Goal: Task Accomplishment & Management: Complete application form

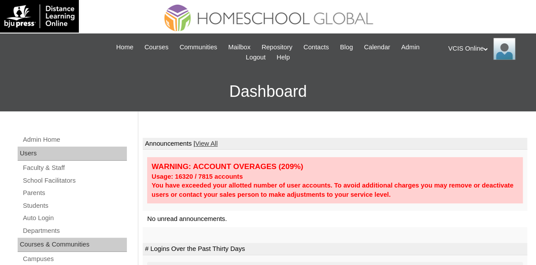
scroll to position [44, 0]
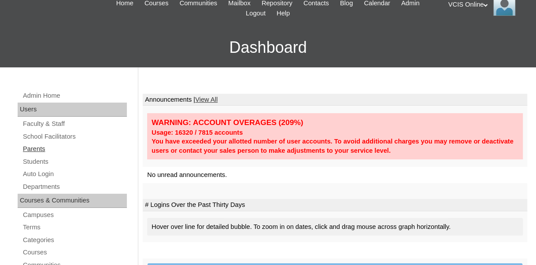
click at [33, 151] on link "Parents" at bounding box center [74, 149] width 105 height 11
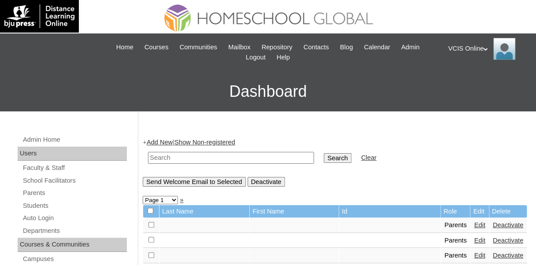
click at [158, 142] on link "Add New" at bounding box center [160, 142] width 26 height 7
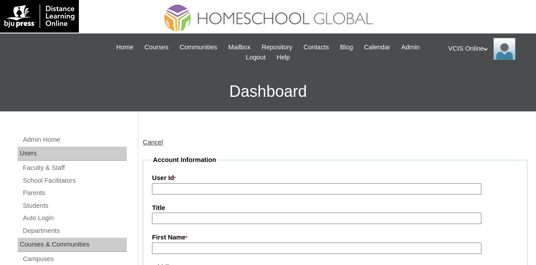
drag, startPoint x: 173, startPoint y: 189, endPoint x: 178, endPoint y: 188, distance: 4.9
click at [173, 189] on input "User Id *" at bounding box center [317, 189] width 330 height 12
paste input "VCIS019-9B-PA2025"
type input "VCIS019-9B-PA2025"
click at [197, 248] on input "First Name *" at bounding box center [317, 249] width 330 height 12
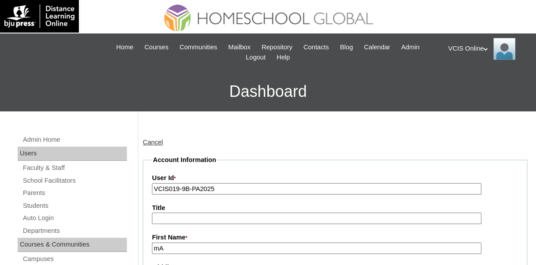
type input "m"
type input "Maria Lorena"
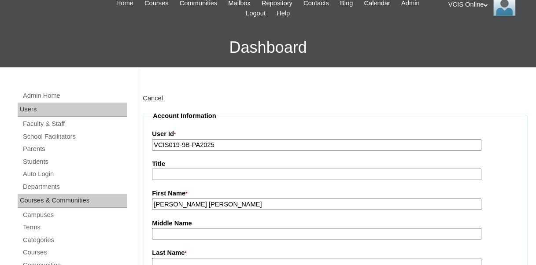
click at [199, 231] on input "Middle Name" at bounding box center [317, 234] width 330 height 12
type input "Arcenal"
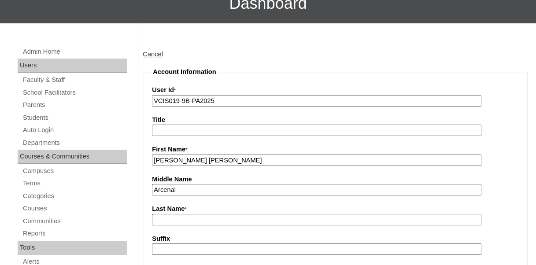
scroll to position [132, 0]
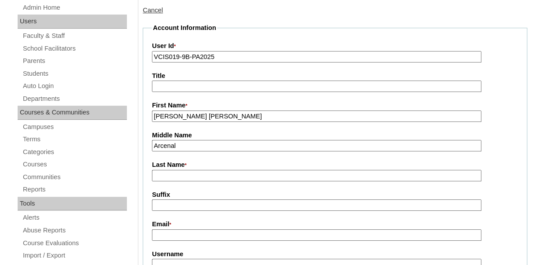
click at [201, 171] on input "Last Name *" at bounding box center [317, 176] width 330 height 12
type input "Hallig"
click at [186, 236] on input "Email *" at bounding box center [317, 236] width 330 height 12
paste input "marianicart@gmail.com"
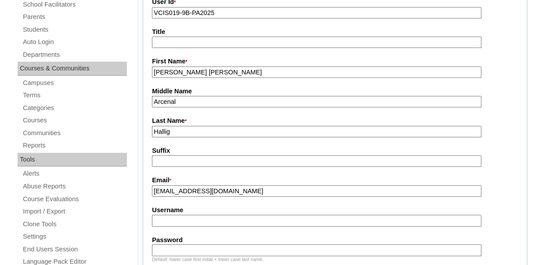
type input "marianicart@gmail.com"
click at [181, 221] on input "Username" at bounding box center [317, 221] width 330 height 12
paste input "mlehallig2025"
type input "mlehallig2025"
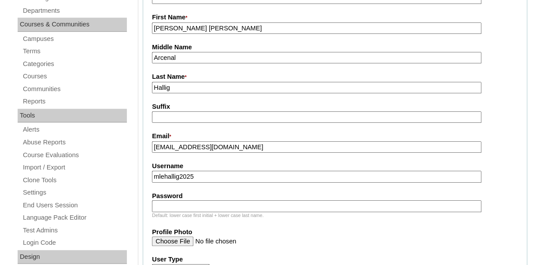
click at [179, 204] on input "Password" at bounding box center [317, 206] width 330 height 12
paste input "hgaVKR"
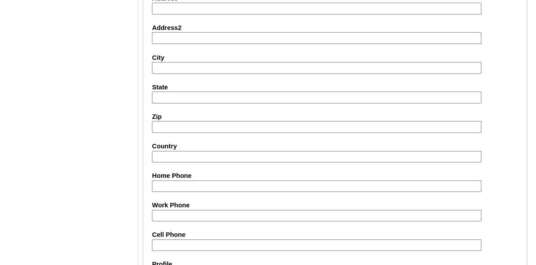
scroll to position [793, 0]
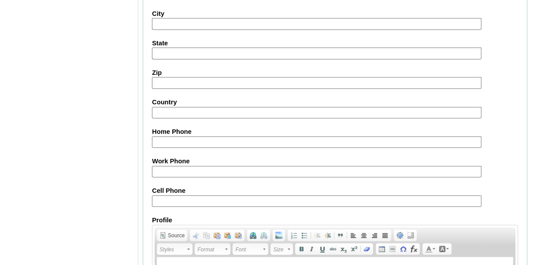
type input "hgaVKR"
click at [184, 197] on input "Cell Phone" at bounding box center [317, 201] width 330 height 12
paste input "63-9178010148"
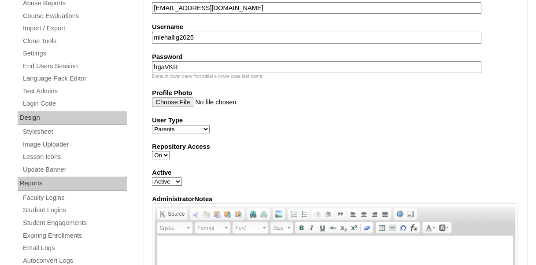
scroll to position [271, 0]
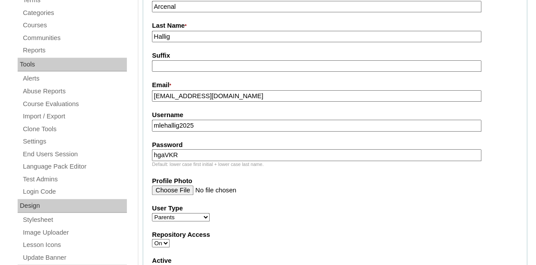
type input "63-9178010148"
click at [190, 38] on input "Hallig" at bounding box center [317, 37] width 330 height 12
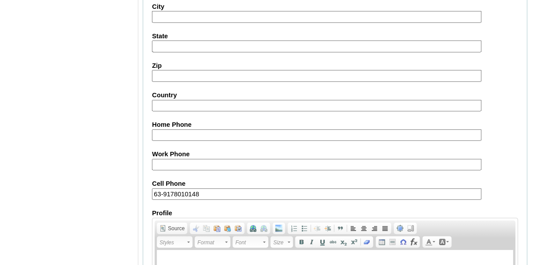
scroll to position [932, 0]
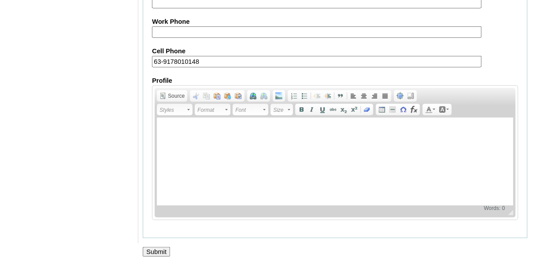
type input "Hallig (2025)"
click at [147, 253] on input "Submit" at bounding box center [156, 252] width 27 height 10
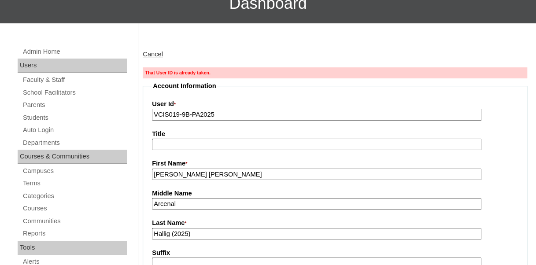
scroll to position [132, 0]
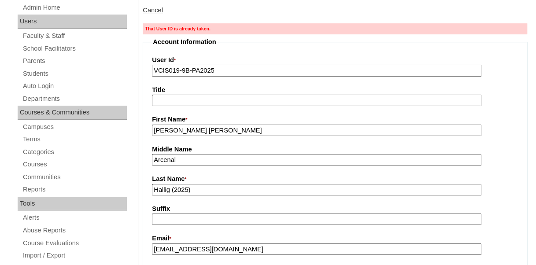
click at [205, 72] on input "VCIS019-9B-PA2025" at bounding box center [317, 71] width 330 height 12
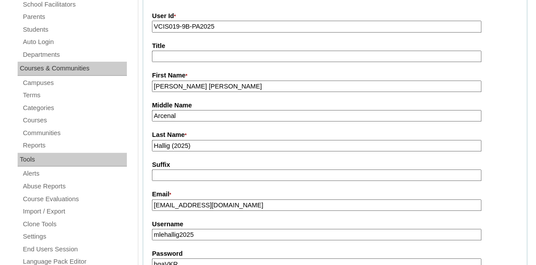
click at [207, 30] on input "VCIS019-9B-PA2025" at bounding box center [317, 27] width 330 height 12
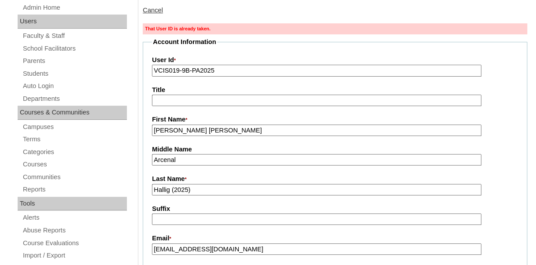
click at [219, 70] on input "VCIS019-9B-PA2025" at bounding box center [317, 71] width 330 height 12
paste input "21"
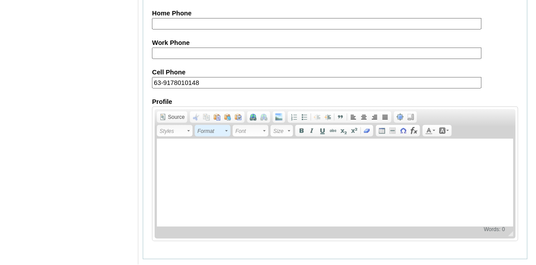
scroll to position [946, 0]
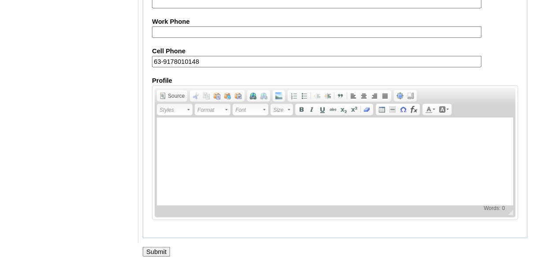
type input "VCIS021-9B-PA2025"
click at [165, 249] on input "Submit" at bounding box center [156, 252] width 27 height 10
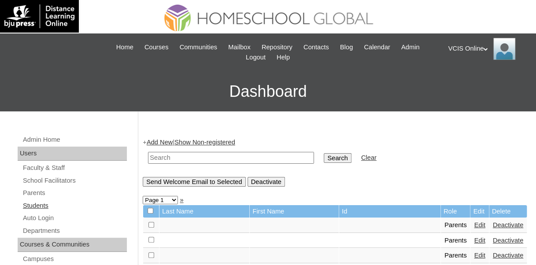
click at [61, 204] on link "Students" at bounding box center [74, 205] width 105 height 11
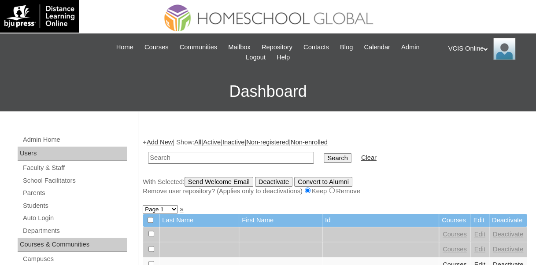
click at [168, 145] on link "Add New" at bounding box center [160, 142] width 26 height 7
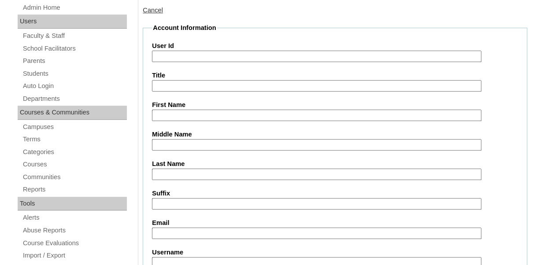
scroll to position [132, 0]
click at [164, 57] on input "User Id" at bounding box center [317, 57] width 330 height 12
paste input "VCIS019-9B-SA2025"
type input "VCIS019-9B-SA2025"
click at [197, 112] on input "First Name" at bounding box center [317, 116] width 330 height 12
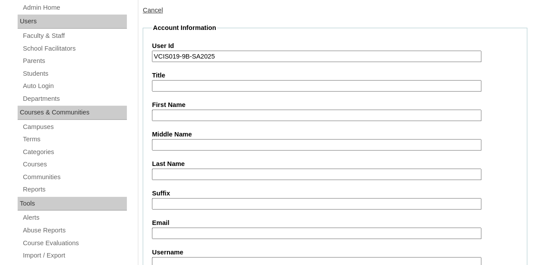
paste input "Elin Solveig"
type input "Elin Solveig"
click at [181, 145] on input "Middle Name" at bounding box center [317, 145] width 330 height 12
paste input "Hallig"
type input "Hallig"
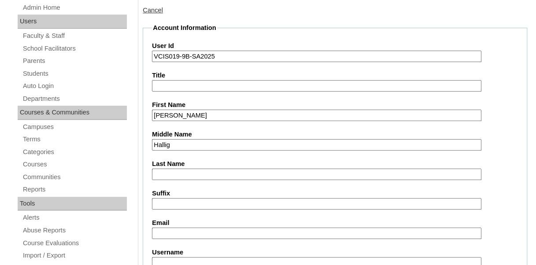
click at [174, 179] on input "Last Name" at bounding box center [317, 175] width 330 height 12
type input "Effinger"
click at [191, 233] on input "Email" at bounding box center [317, 234] width 330 height 12
paste input "marianicart@gmail.com"
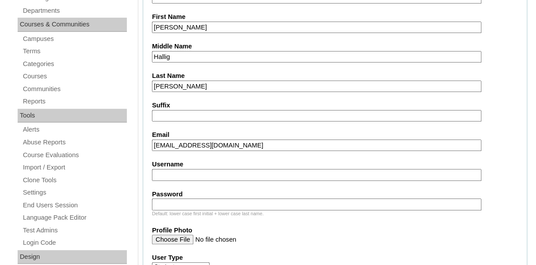
type input "marianicart@gmail.com"
click at [231, 177] on input "Username" at bounding box center [317, 175] width 330 height 12
paste input "elin.effinger2025"
type input "elin.effinger2025"
click at [194, 204] on input "Password" at bounding box center [317, 205] width 330 height 12
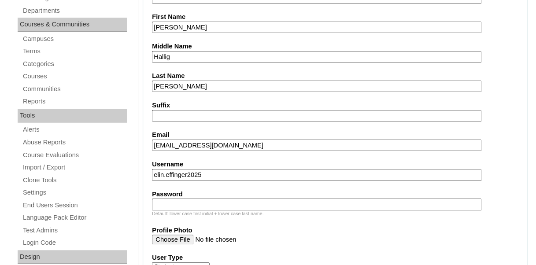
paste input "KMUcDg"
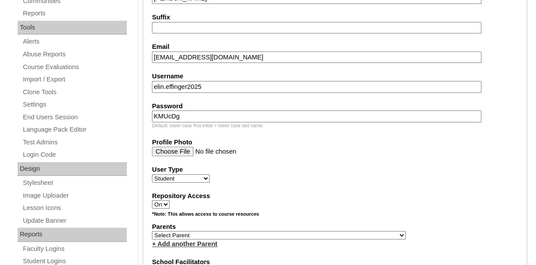
type input "KMUcDg"
click at [185, 236] on select "Select Parent , , , , , , , , , , , , , , , , , , , , , , , , , , , , , , , , ,…" at bounding box center [279, 235] width 254 height 8
select select "43418"
click at [152, 231] on select "Select Parent , , , , , , , , , , , , , , , , , , , , , , , , , , , , , , , , ,…" at bounding box center [279, 235] width 254 height 8
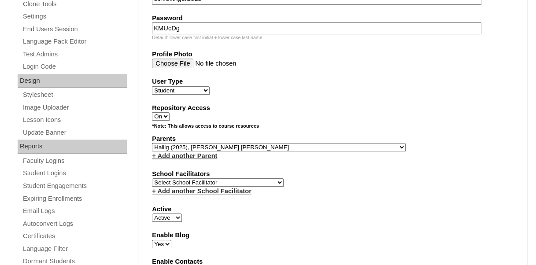
scroll to position [441, 0]
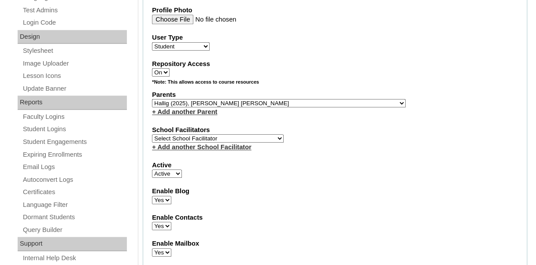
click at [187, 136] on select "Select School Facilitator Norman Añain Ruffa Abadijas Mary Abella Gloryfe Abion…" at bounding box center [218, 138] width 132 height 8
select select "42221"
click at [265, 163] on label "Active" at bounding box center [335, 165] width 366 height 9
click at [182, 170] on select "Active Inactive" at bounding box center [167, 174] width 30 height 8
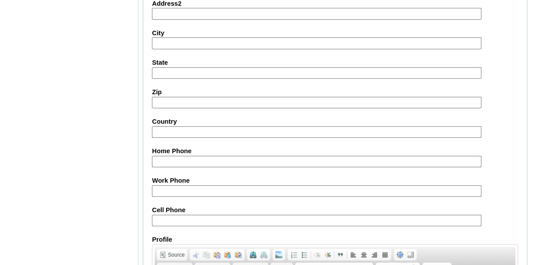
scroll to position [969, 0]
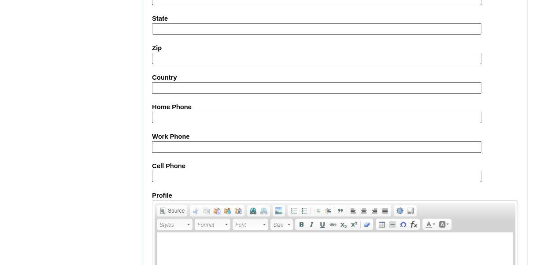
click at [186, 173] on input "Cell Phone" at bounding box center [317, 177] width 330 height 12
paste input "63-9178010148"
type input "63-9178010148"
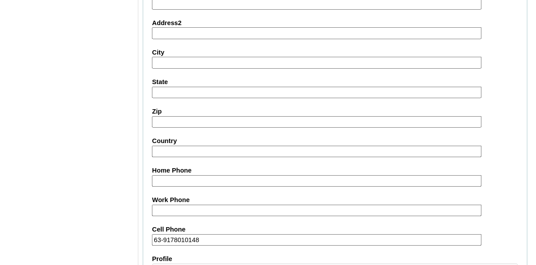
scroll to position [1082, 0]
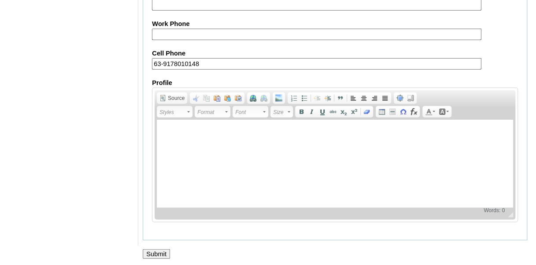
click at [164, 252] on input "Submit" at bounding box center [156, 254] width 27 height 10
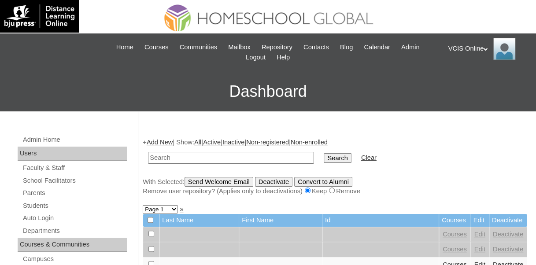
click at [193, 157] on input "text" at bounding box center [231, 158] width 166 height 12
type input "h"
type input "[PERSON_NAME]"
click at [324, 153] on input "Search" at bounding box center [337, 158] width 27 height 10
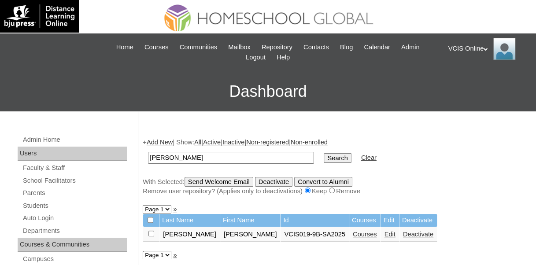
click at [353, 235] on link "Courses" at bounding box center [365, 234] width 24 height 7
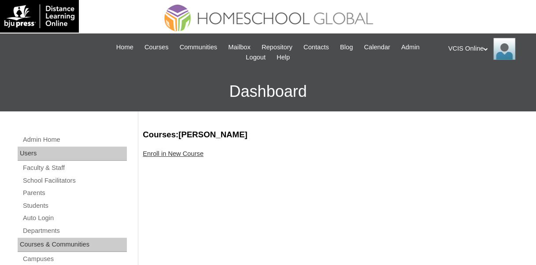
click at [154, 153] on link "Enroll in New Course" at bounding box center [173, 153] width 61 height 7
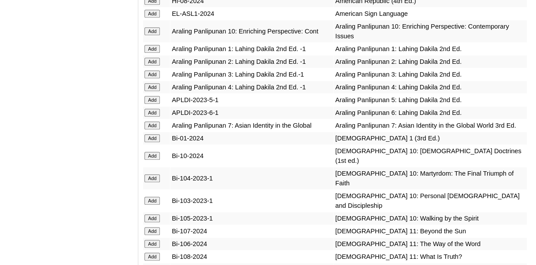
scroll to position [1806, 0]
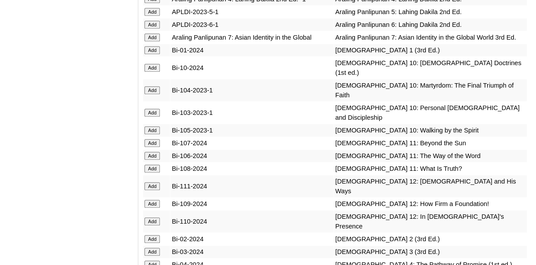
scroll to position [2027, 0]
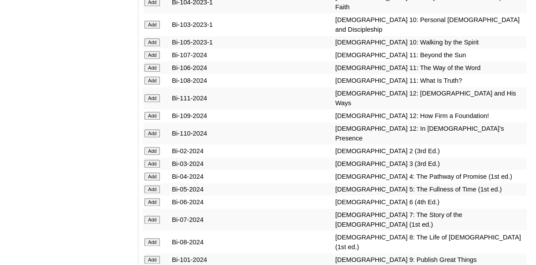
drag, startPoint x: 156, startPoint y: 218, endPoint x: 149, endPoint y: 237, distance: 20.8
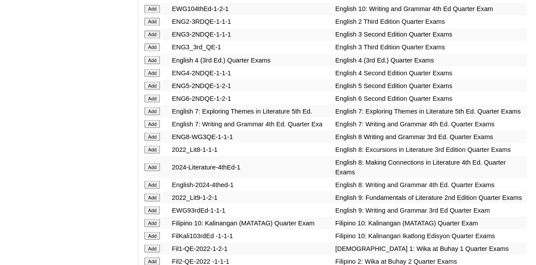
scroll to position [1013, 0]
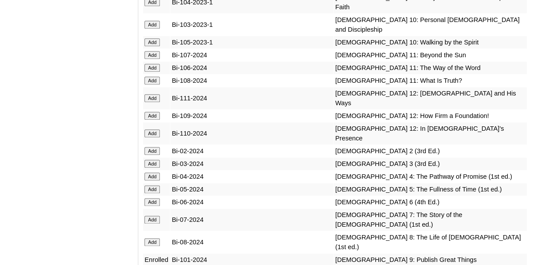
scroll to position [2027, 0]
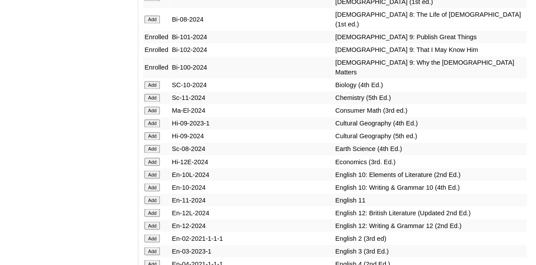
scroll to position [2414, 0]
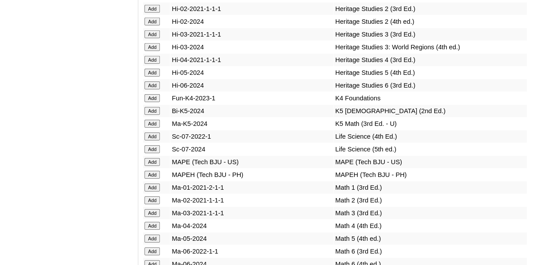
scroll to position [3172, 0]
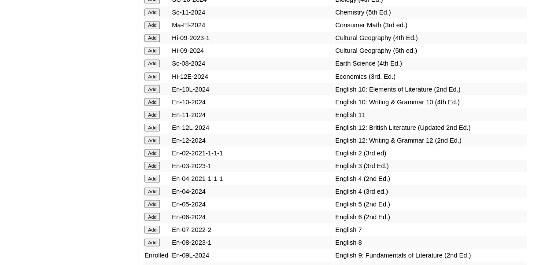
scroll to position [2203, 0]
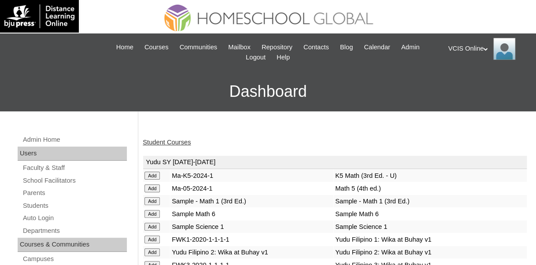
click at [166, 143] on link "Student Courses" at bounding box center [167, 142] width 48 height 7
